Goal: Download file/media

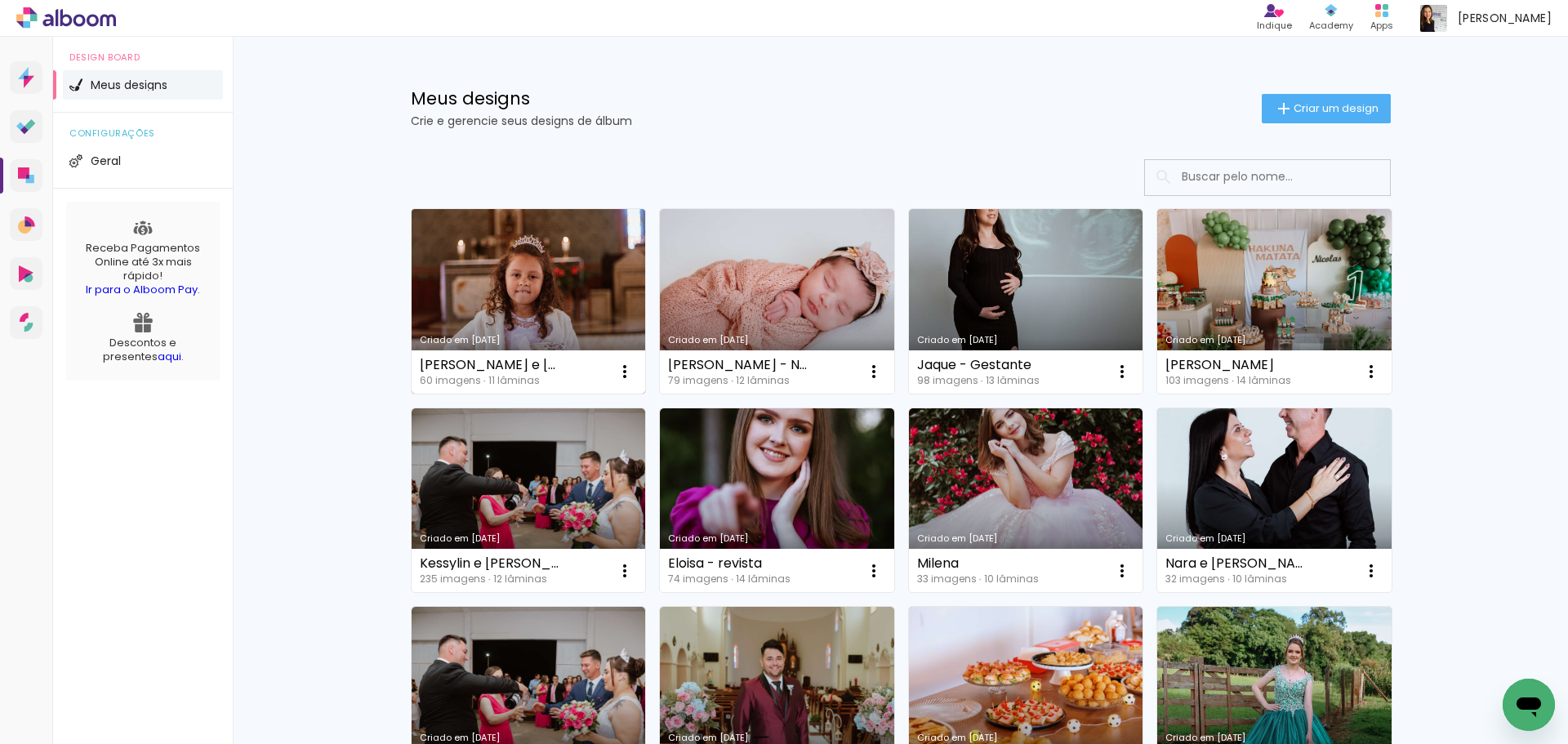
click at [579, 325] on link "Criado em [DATE]" at bounding box center [529, 301] width 235 height 185
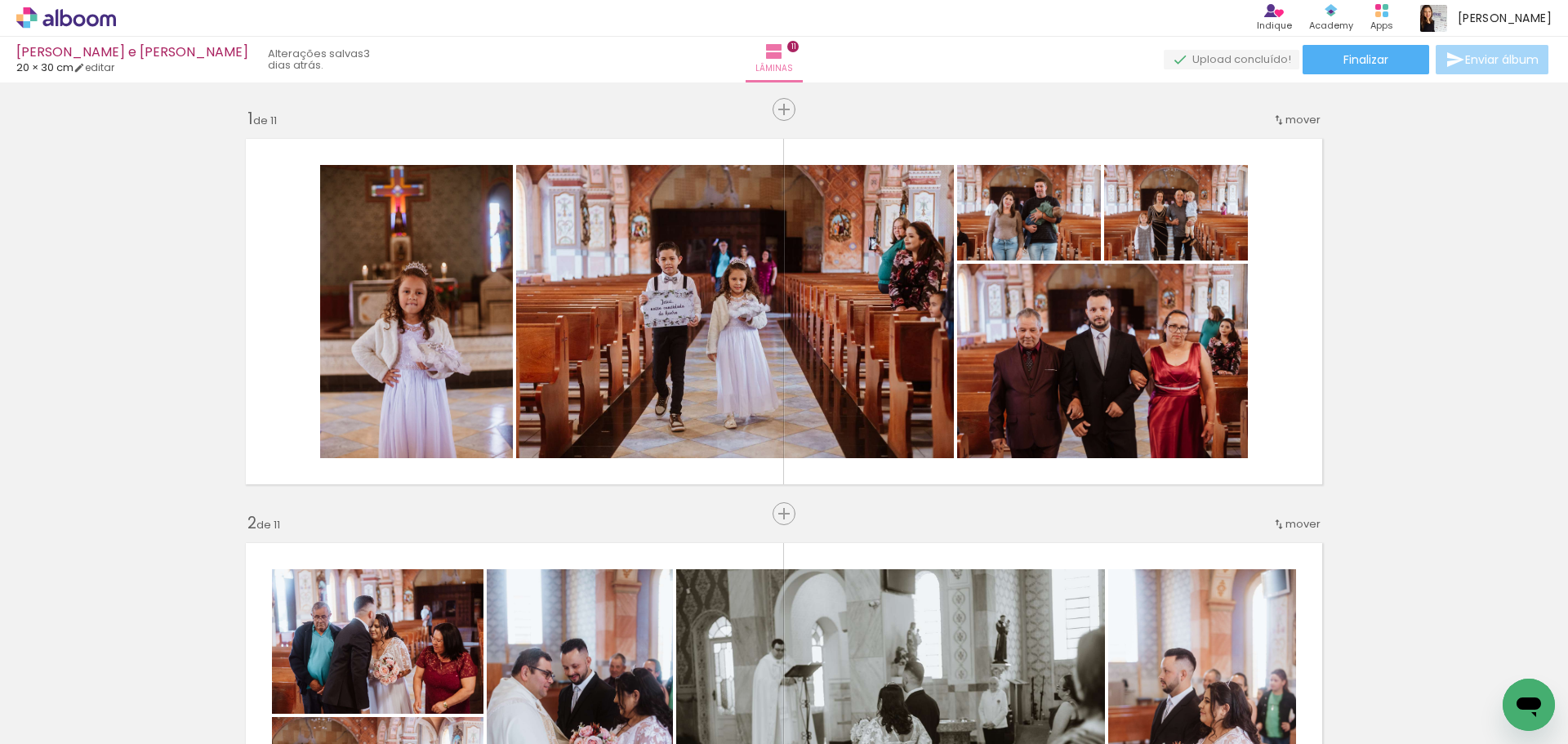
click at [1386, 67] on paper-button "Finalizar" at bounding box center [1365, 59] width 127 height 29
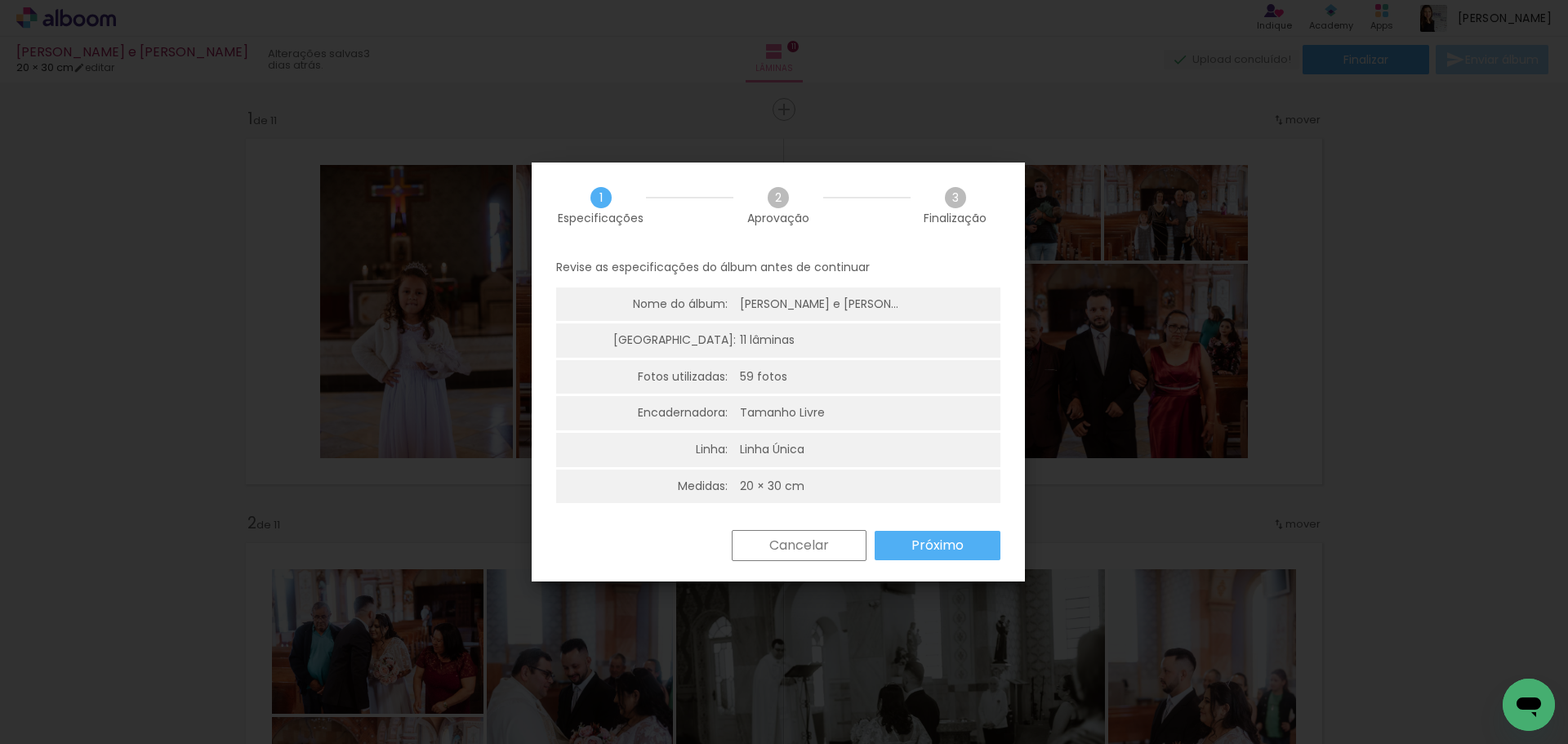
click at [0, 0] on slot "Próximo" at bounding box center [0, 0] width 0 height 0
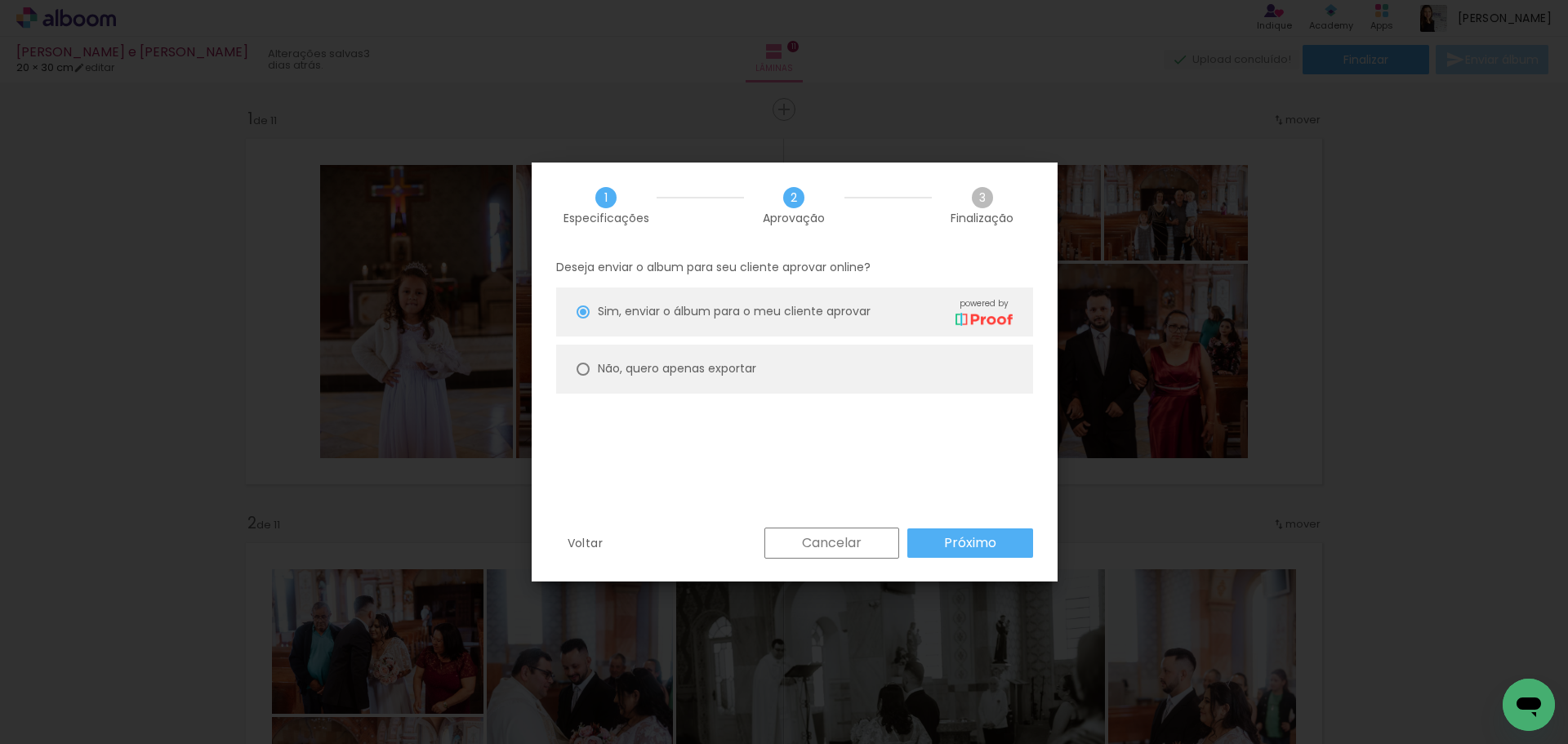
click at [0, 0] on div "Não, quero apenas exportar" at bounding box center [0, 0] width 0 height 0
type paper-radio-button "on"
click at [0, 0] on paper-button "Próximo" at bounding box center [0, 0] width 0 height 0
type input "Alta, 300 DPI"
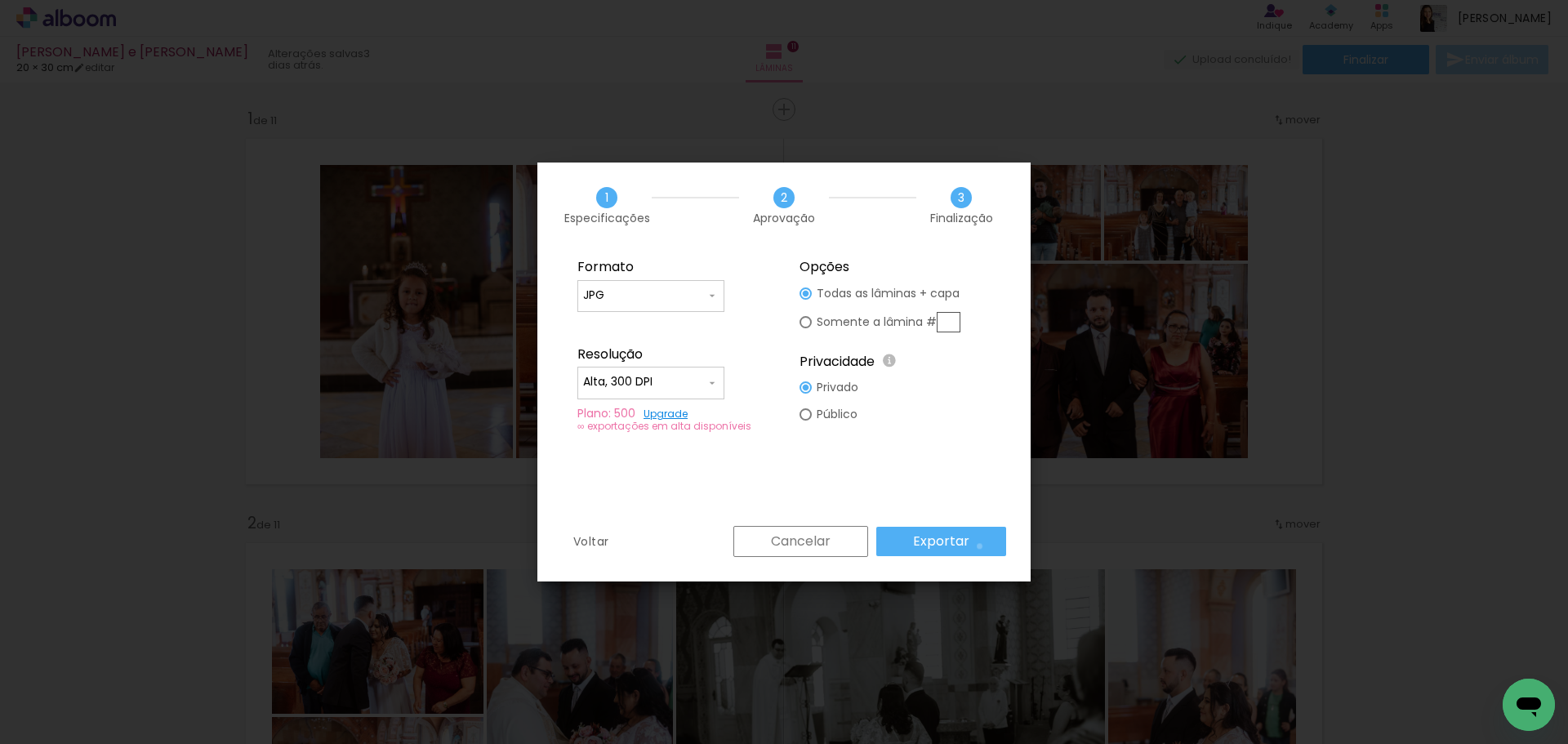
click at [0, 0] on paper-button "Exportar" at bounding box center [0, 0] width 0 height 0
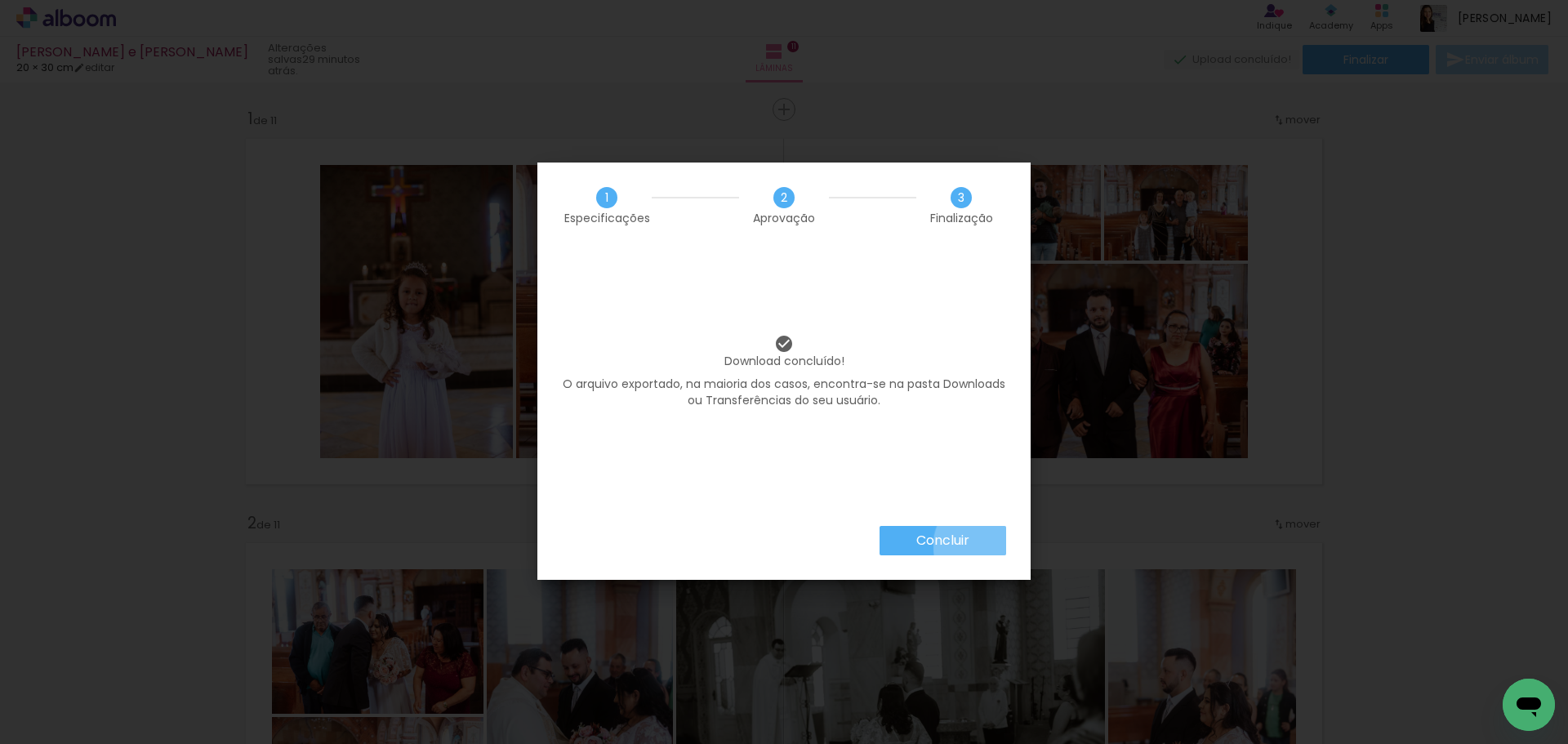
click at [984, 546] on paper-button "Concluir" at bounding box center [942, 540] width 127 height 29
